Goal: Navigation & Orientation: Find specific page/section

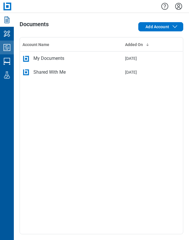
click at [6, 49] on icon "Studio Projects" at bounding box center [6, 47] width 9 height 9
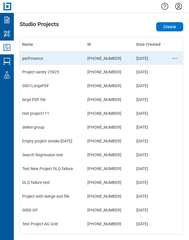
click at [31, 58] on td "perfrmance" at bounding box center [52, 58] width 65 height 14
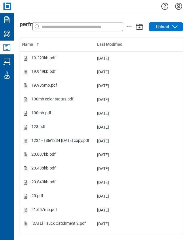
click at [6, 50] on icon "Studio Projects" at bounding box center [6, 47] width 9 height 9
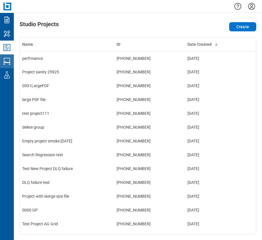
click at [9, 62] on icon "Studio Sessions" at bounding box center [6, 61] width 9 height 9
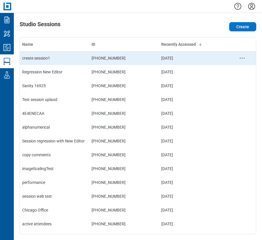
click at [56, 60] on div "create session1" at bounding box center [54, 58] width 65 height 6
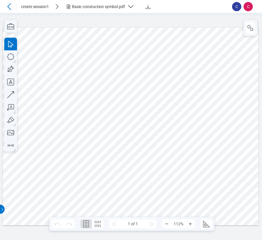
click at [11, 7] on icon at bounding box center [9, 6] width 7 height 7
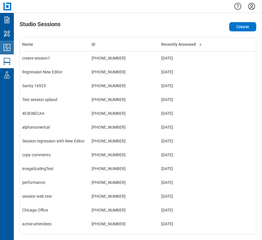
click at [7, 47] on icon "Studio Projects" at bounding box center [6, 47] width 9 height 9
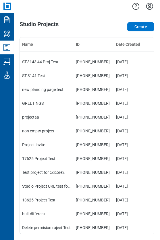
scroll to position [346, 0]
